Goal: Task Accomplishment & Management: Manage account settings

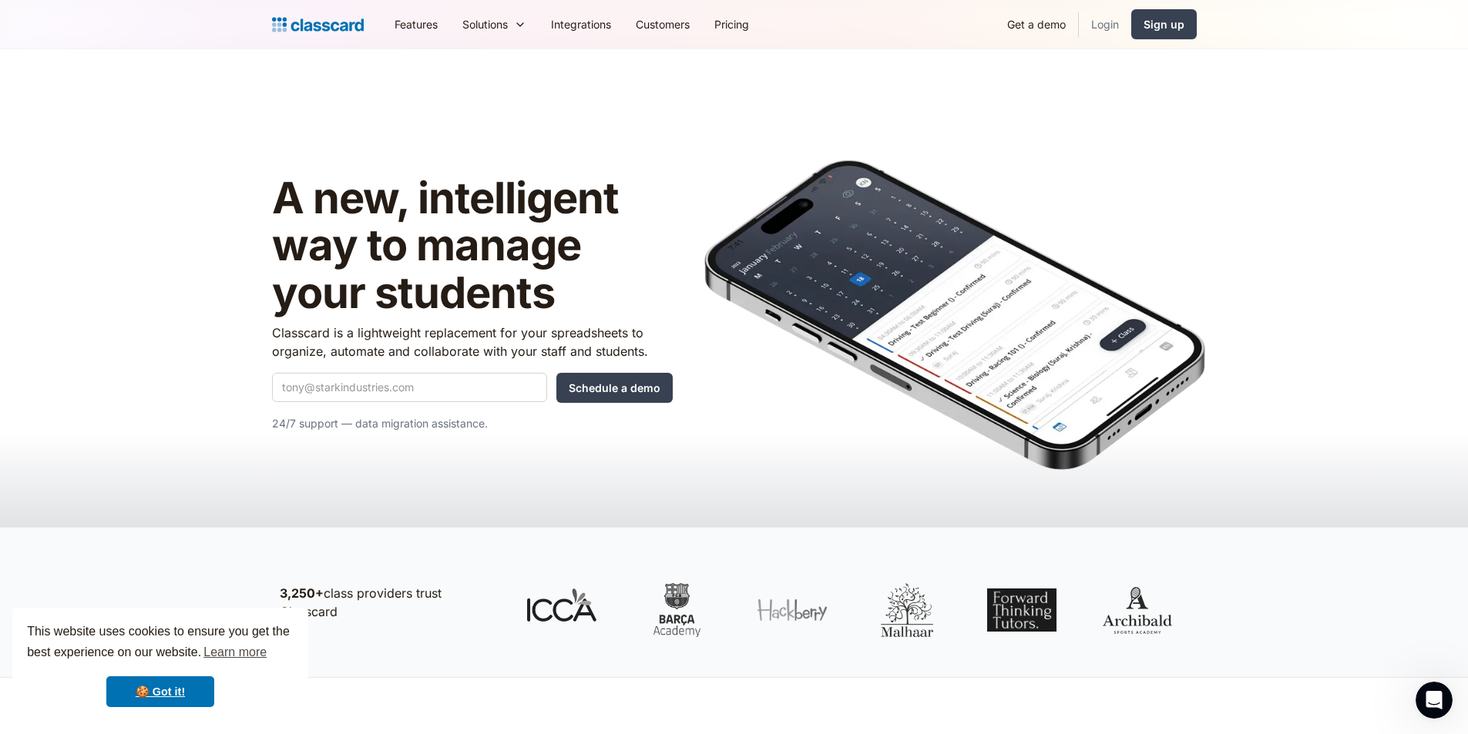
click at [1106, 35] on link "Login" at bounding box center [1105, 24] width 52 height 35
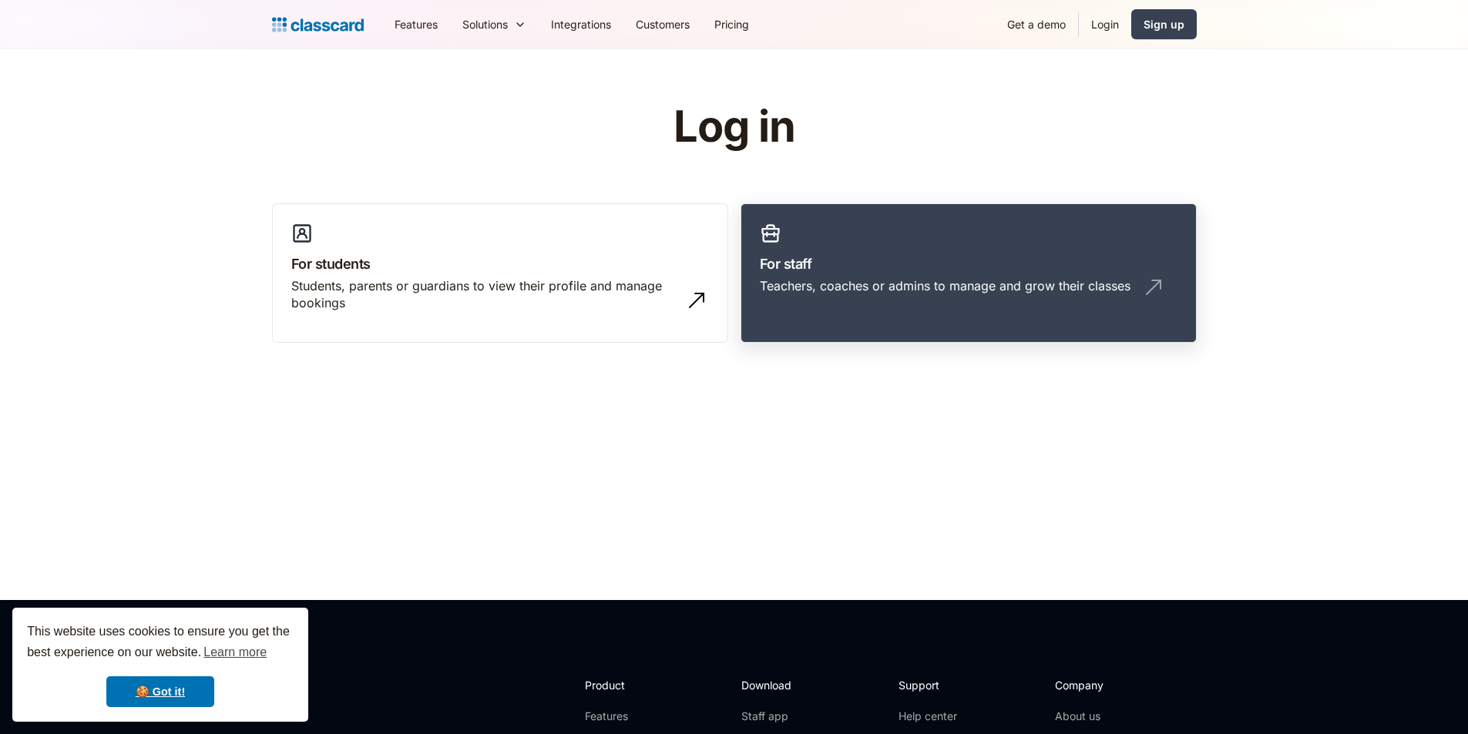
click at [975, 294] on div "Teachers, coaches or admins to manage and grow their classes" at bounding box center [945, 285] width 371 height 17
